Goal: Contribute content

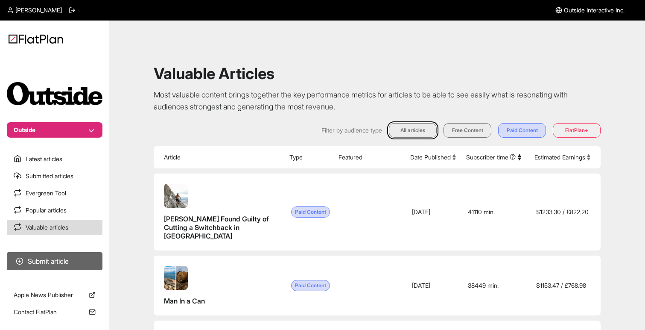
scroll to position [31, 0]
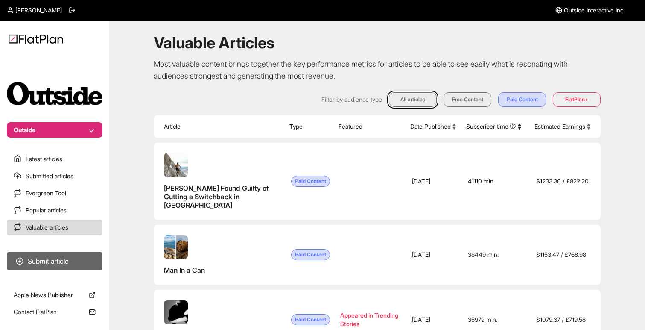
click at [46, 258] on button "Submit article" at bounding box center [55, 261] width 96 height 18
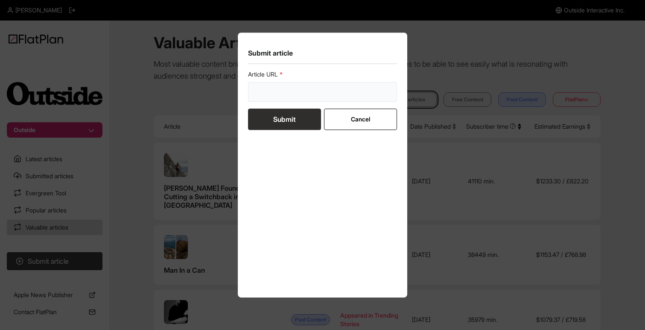
click at [280, 90] on input "url" at bounding box center [322, 92] width 149 height 20
paste input "https://www.skimag.com/gear/ski-reviews/all-mountain-skis/best-all-mountain-ski…"
type input "https://www.skimag.com/gear/ski-reviews/all-mountain-skis/best-all-mountain-ski…"
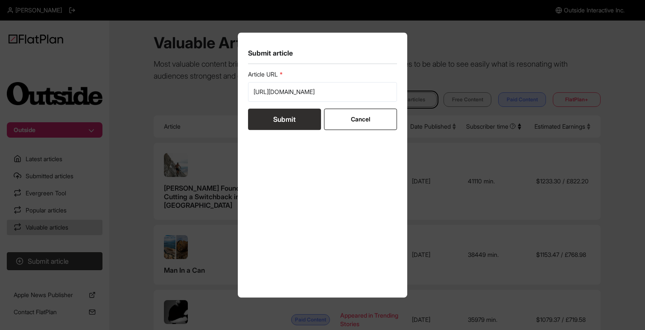
click at [277, 116] on button "Submit" at bounding box center [284, 118] width 73 height 21
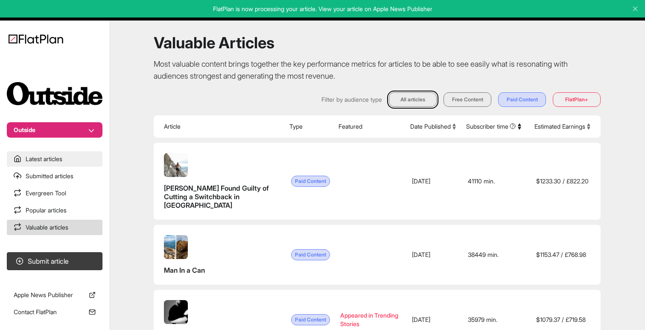
click at [55, 161] on link "Latest articles" at bounding box center [55, 158] width 96 height 15
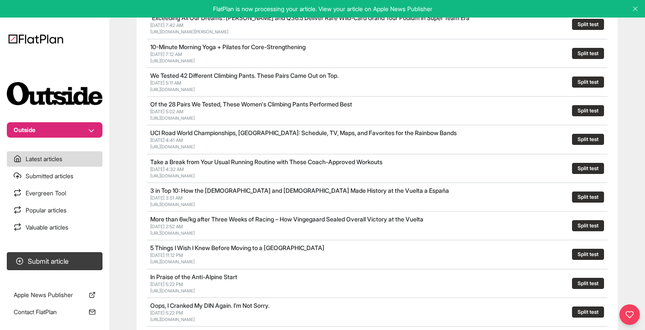
scroll to position [401, 0]
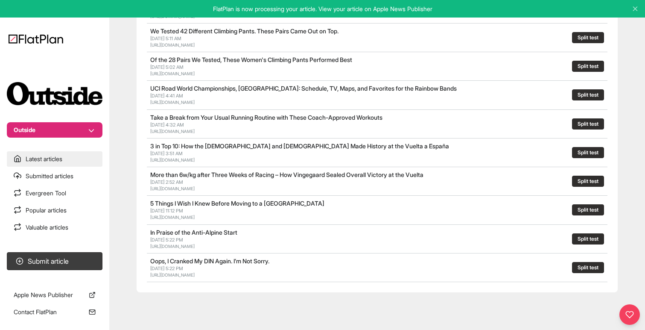
click at [48, 158] on link "Latest articles" at bounding box center [55, 158] width 96 height 15
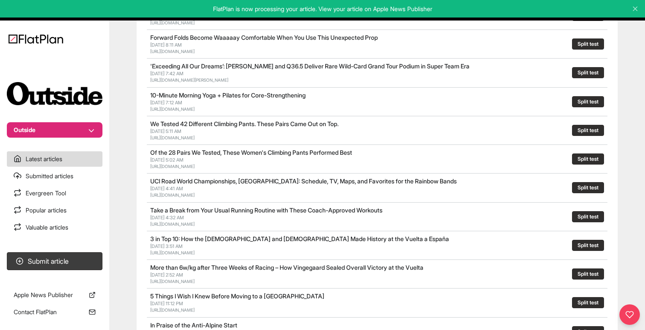
scroll to position [0, 0]
